Goal: Task Accomplishment & Management: Use online tool/utility

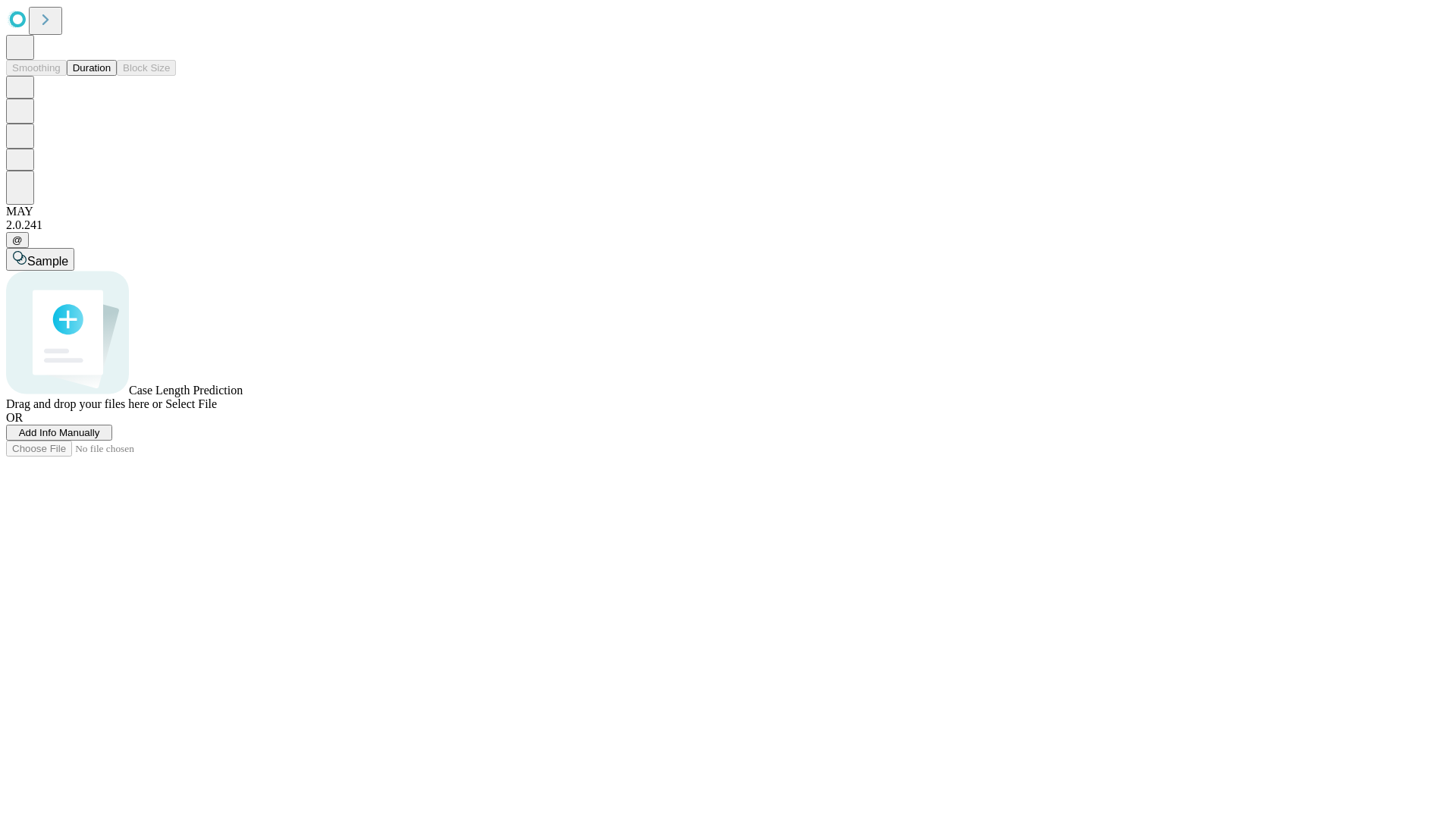
click at [111, 76] on button "Duration" at bounding box center [91, 67] width 50 height 16
click at [100, 438] on span "Add Info Manually" at bounding box center [59, 432] width 81 height 11
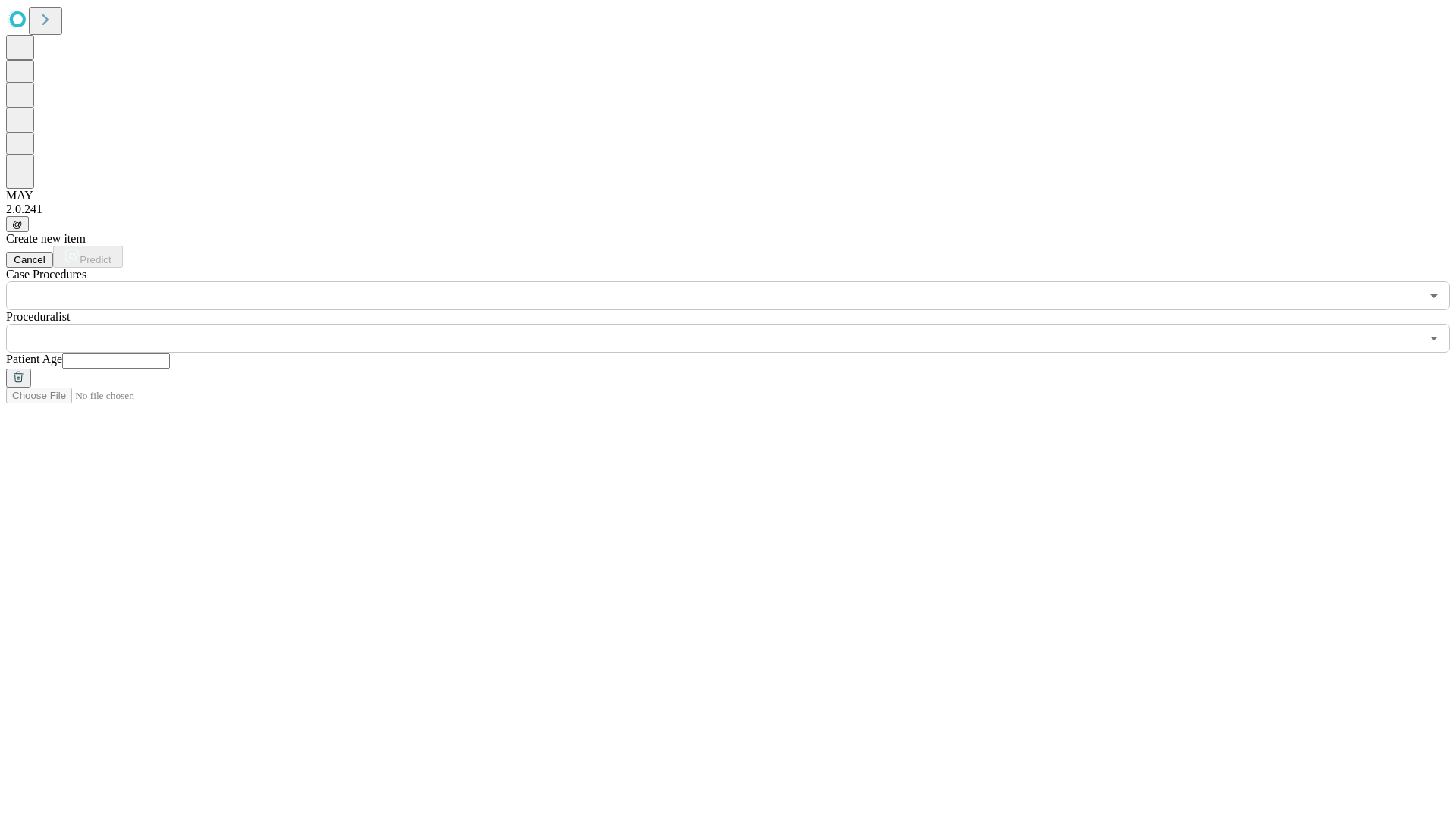
click at [170, 353] on input "text" at bounding box center [115, 361] width 107 height 15
type input "**"
click at [738, 324] on input "text" at bounding box center [713, 338] width 1414 height 29
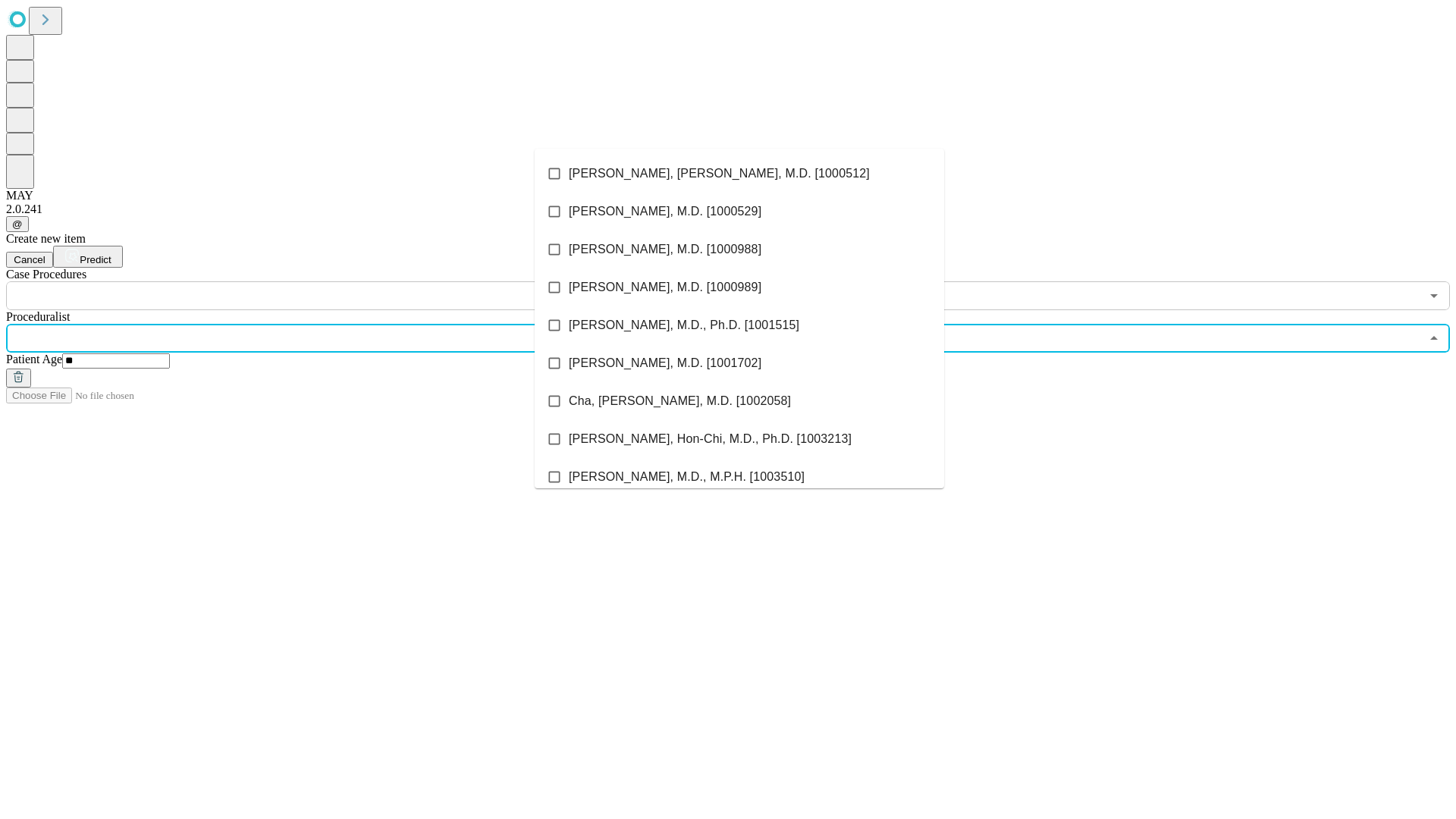
click at [739, 174] on li "[PERSON_NAME], [PERSON_NAME], M.D. [1000512]" at bounding box center [739, 174] width 410 height 38
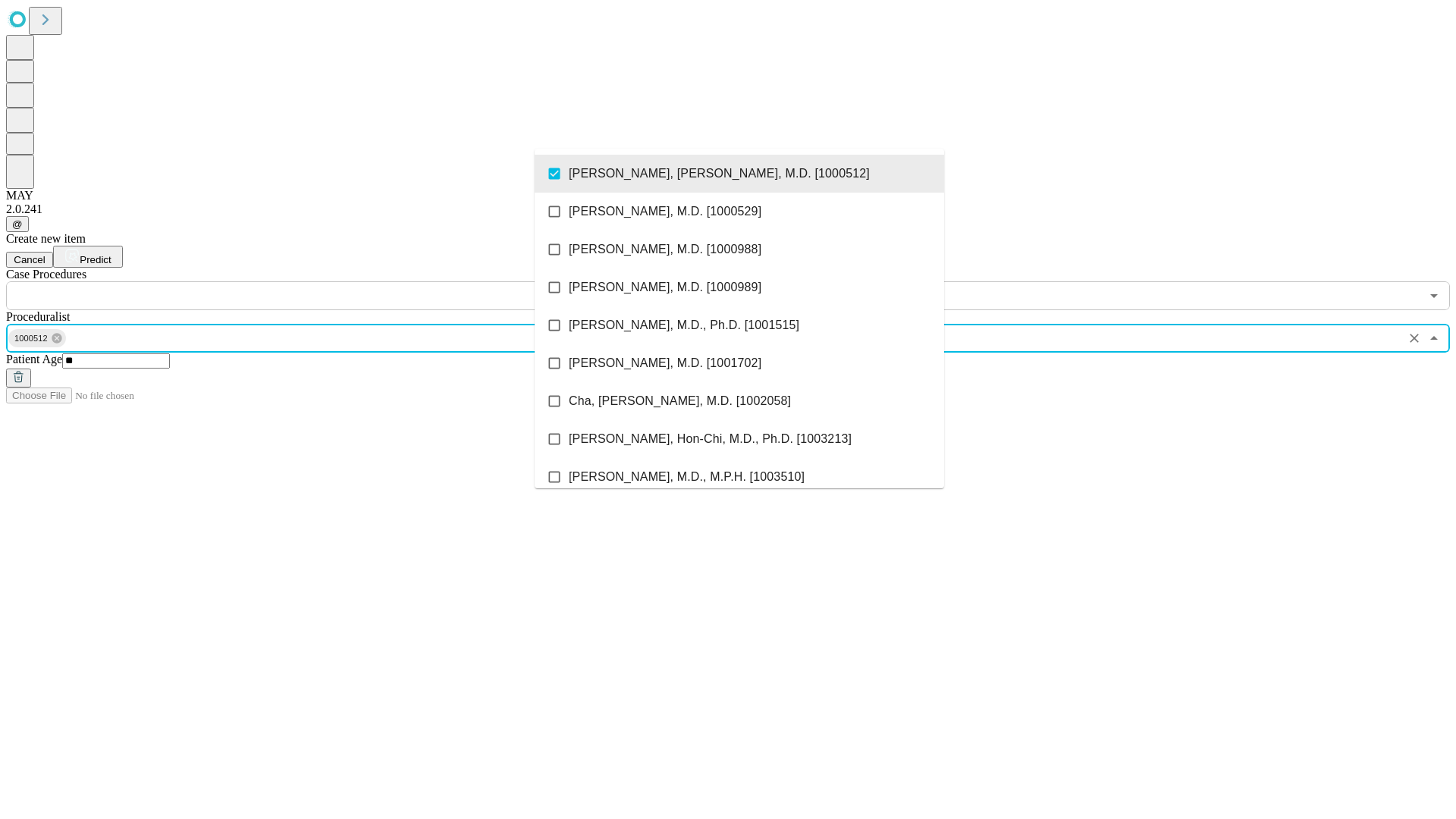
click at [318, 281] on input "text" at bounding box center [713, 295] width 1414 height 29
